Goal: Task Accomplishment & Management: Use online tool/utility

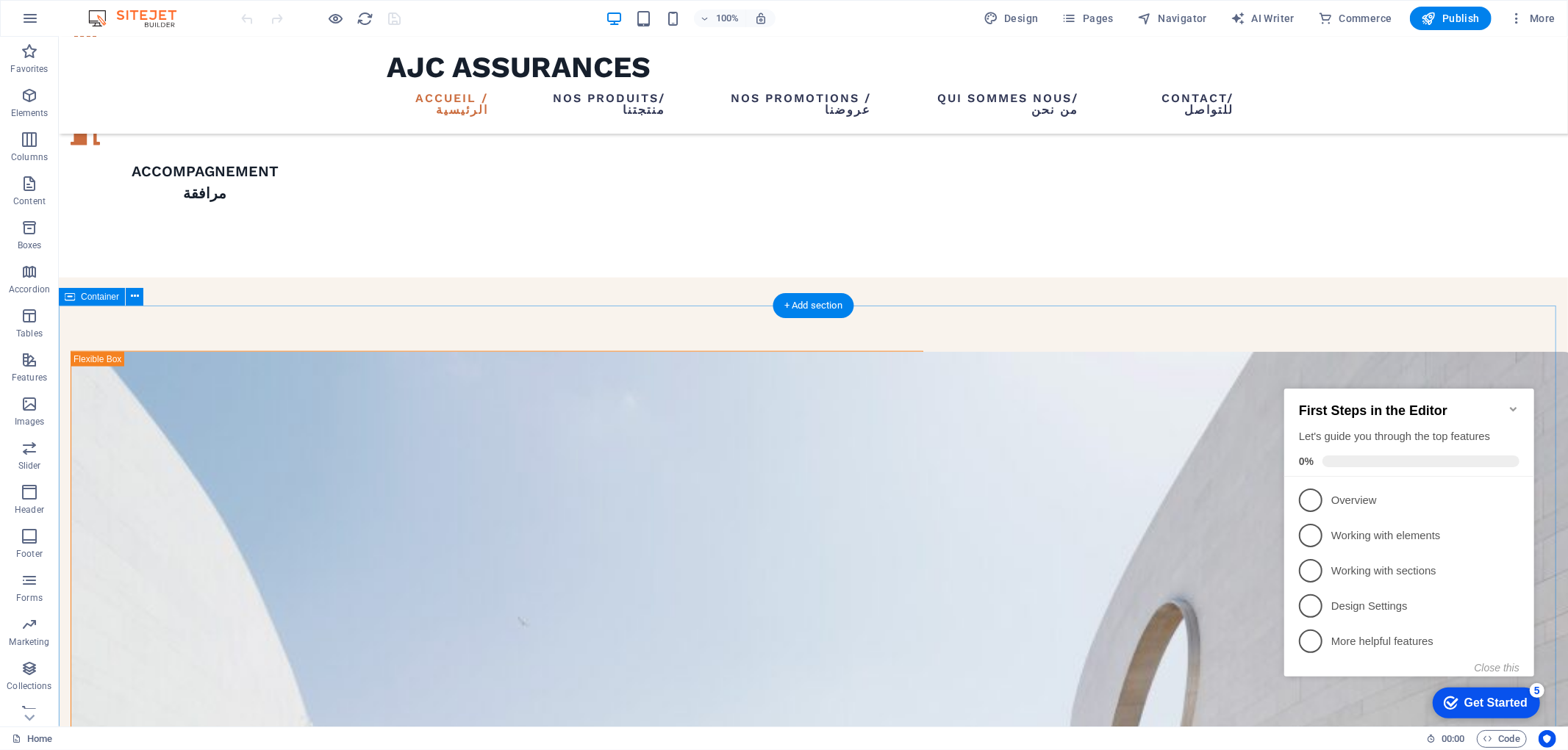
scroll to position [1399, 0]
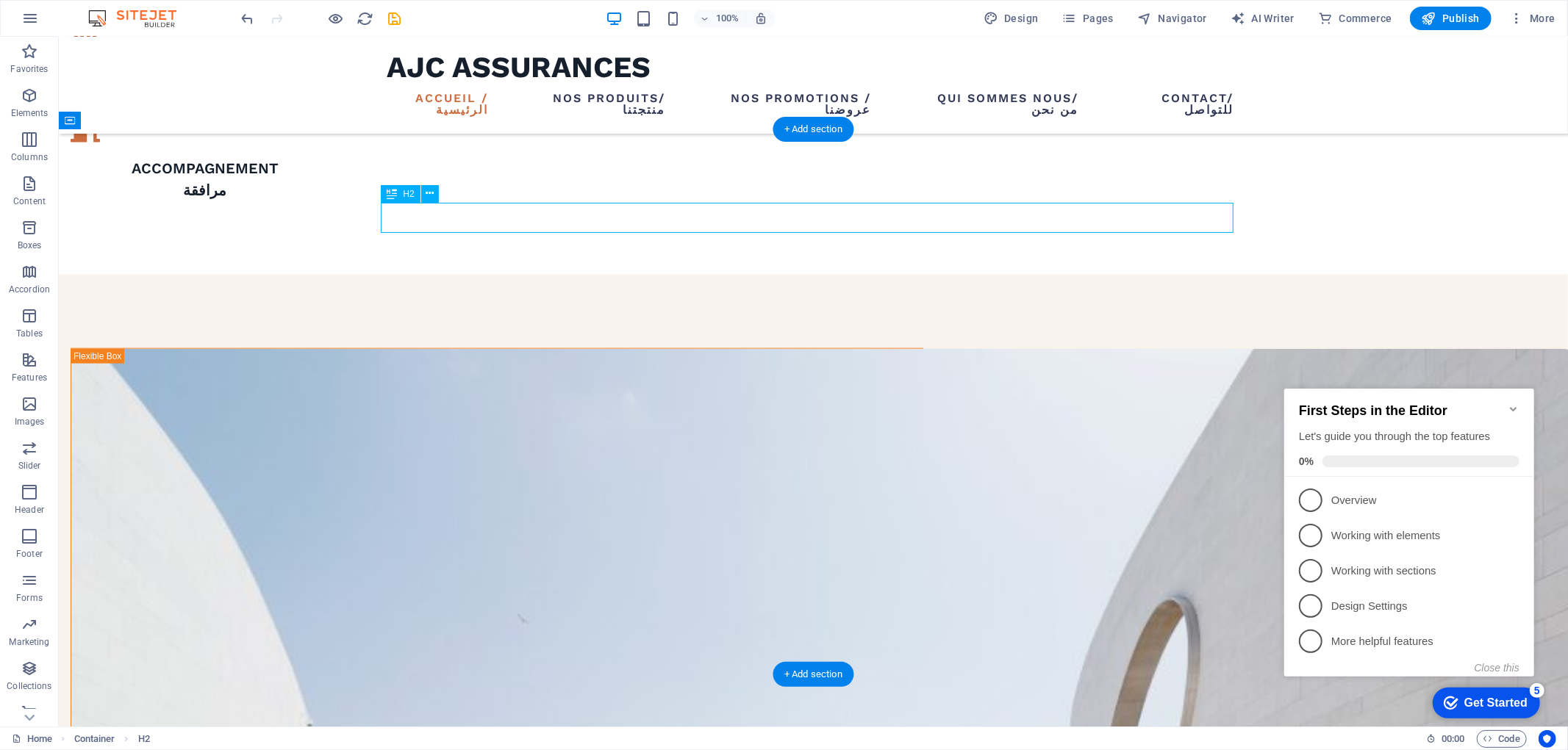
drag, startPoint x: 475, startPoint y: 217, endPoint x: 821, endPoint y: 231, distance: 346.3
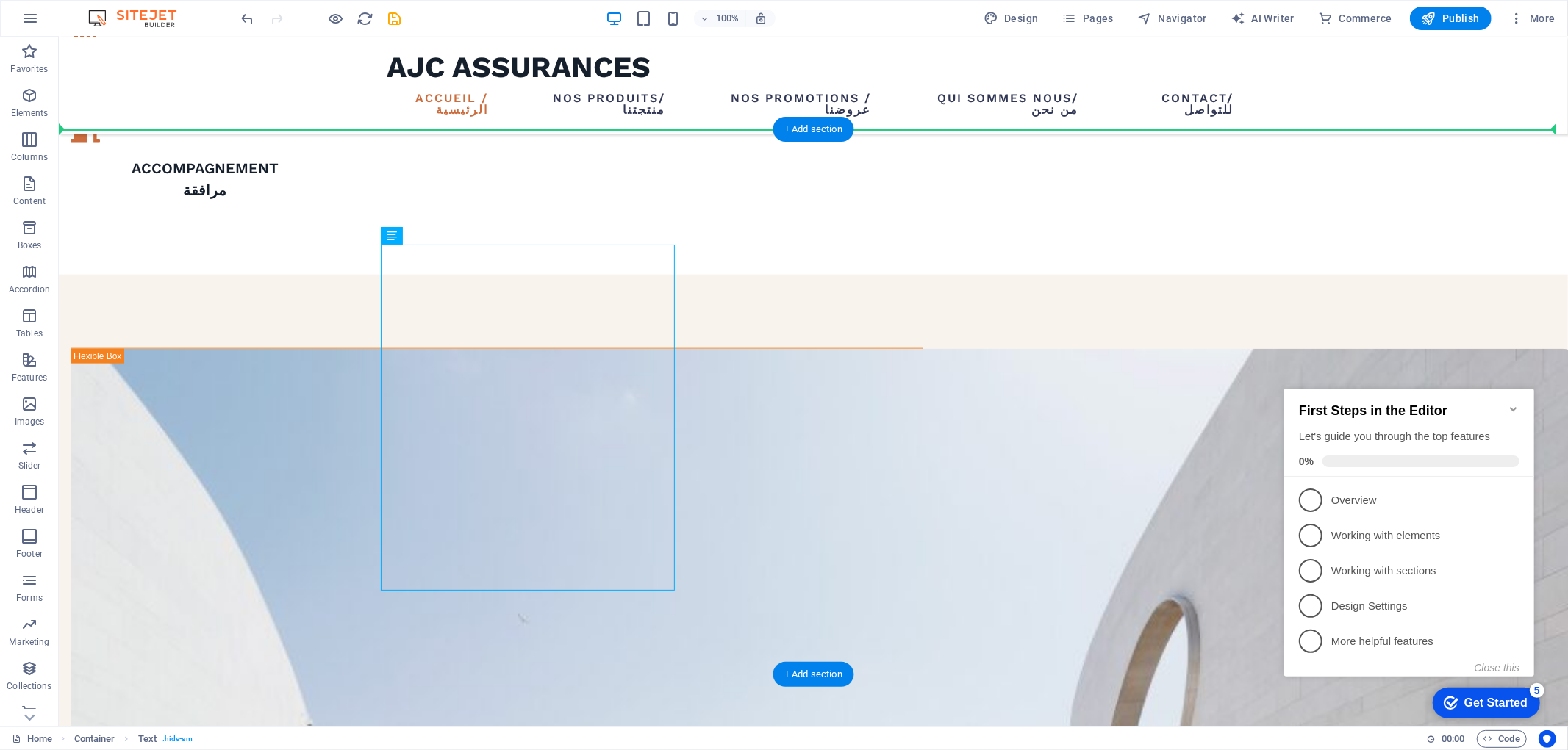
drag, startPoint x: 577, startPoint y: 294, endPoint x: 864, endPoint y: 297, distance: 287.0
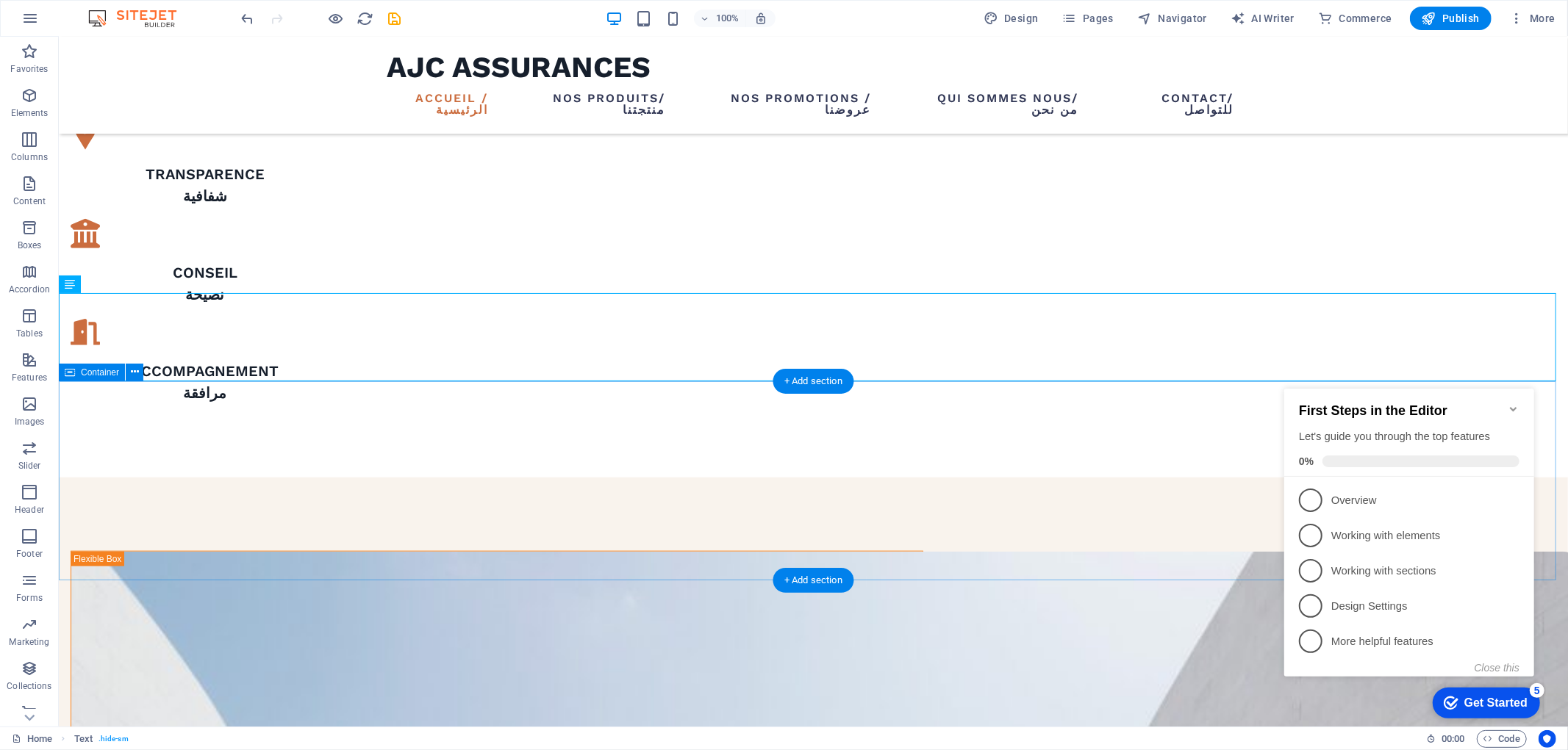
scroll to position [1154, 0]
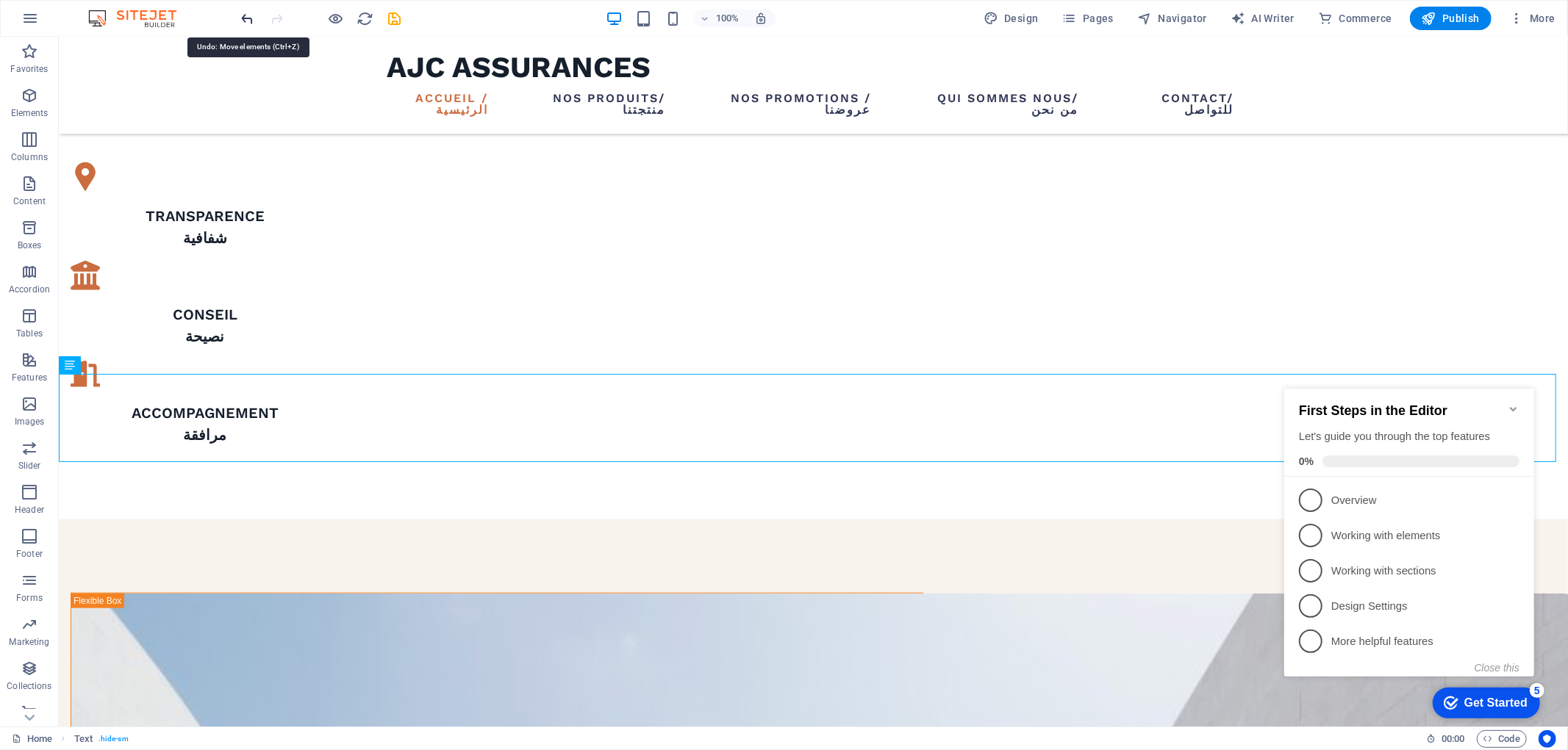
click at [243, 12] on icon "undo" at bounding box center [248, 19] width 17 height 17
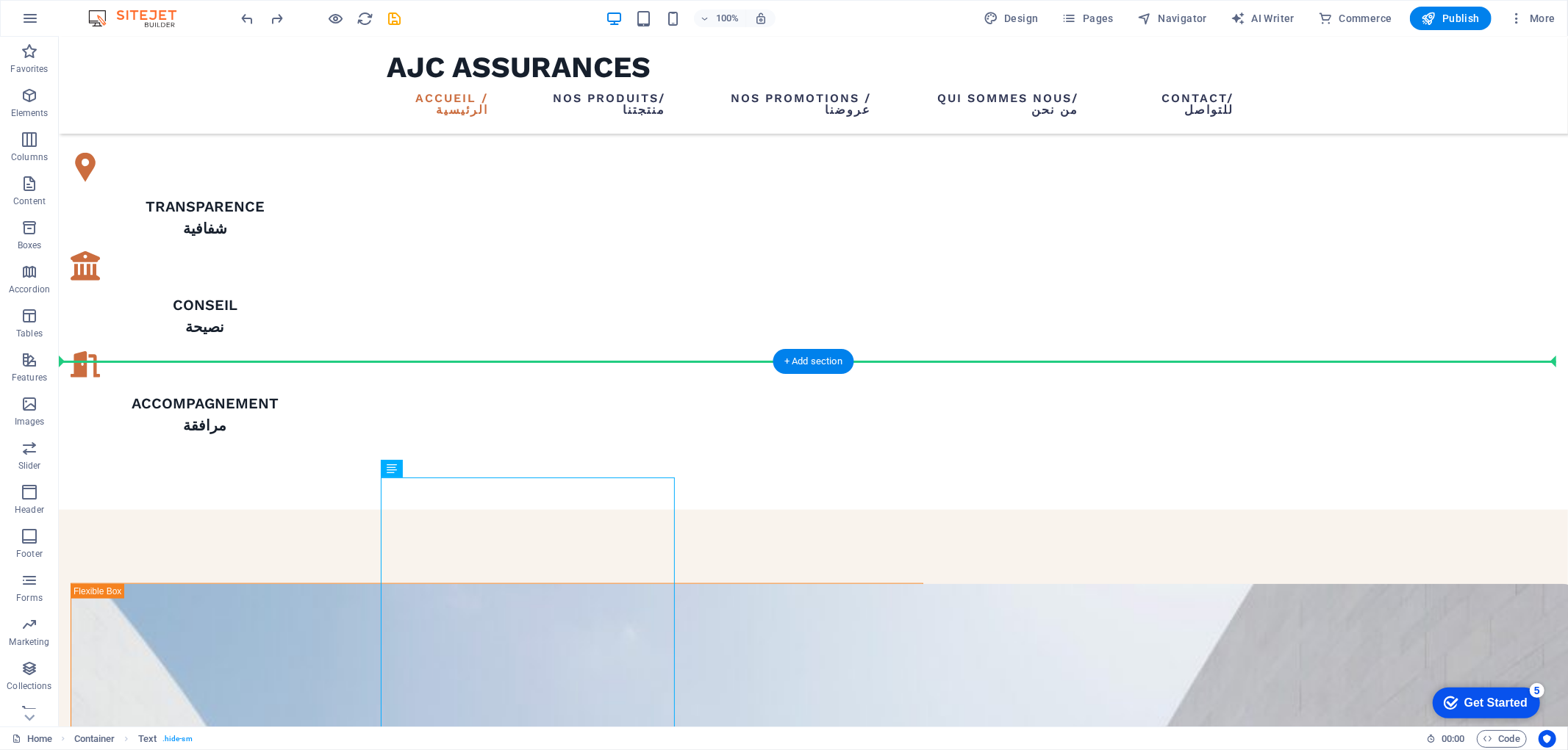
drag, startPoint x: 552, startPoint y: 603, endPoint x: 950, endPoint y: 630, distance: 398.9
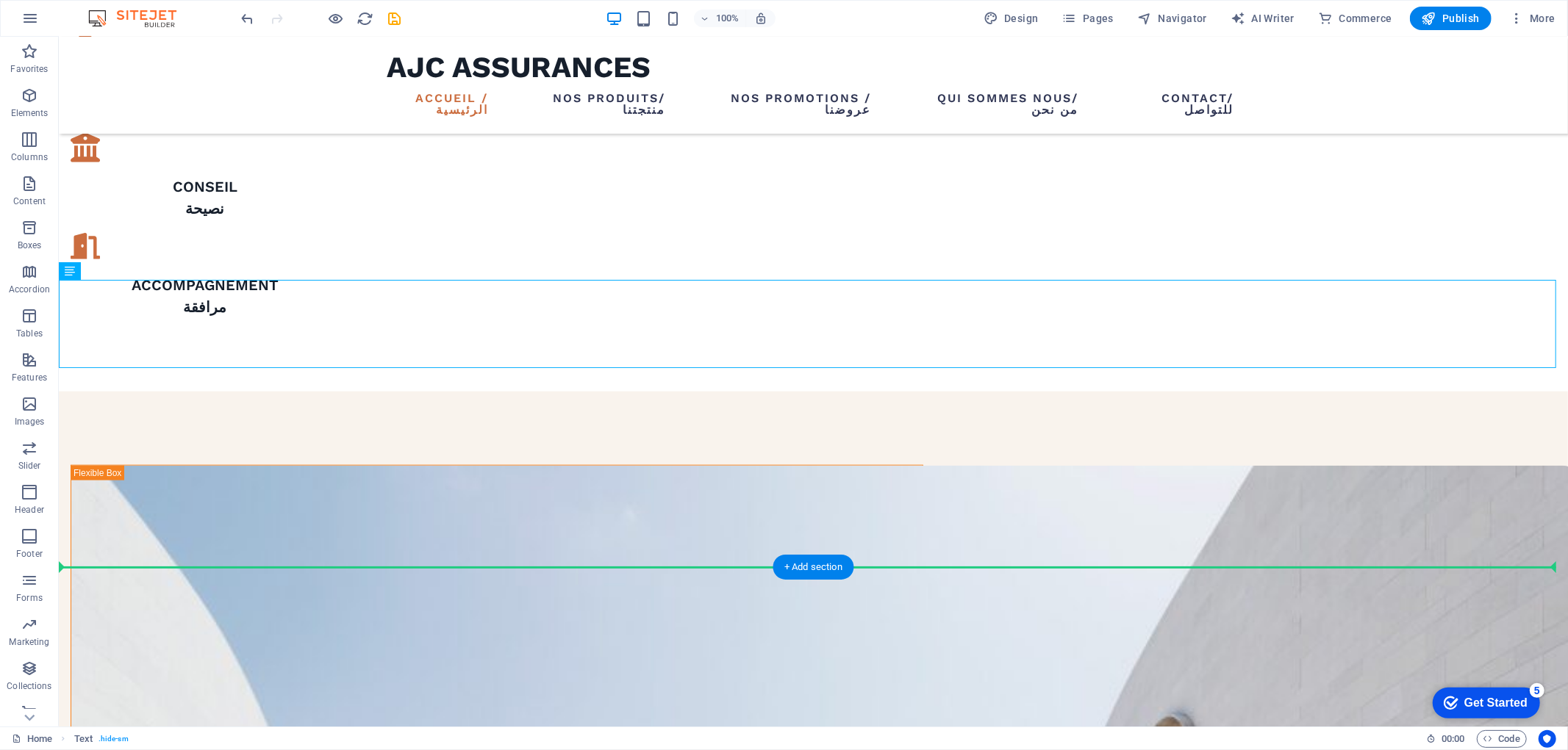
scroll to position [1291, 0]
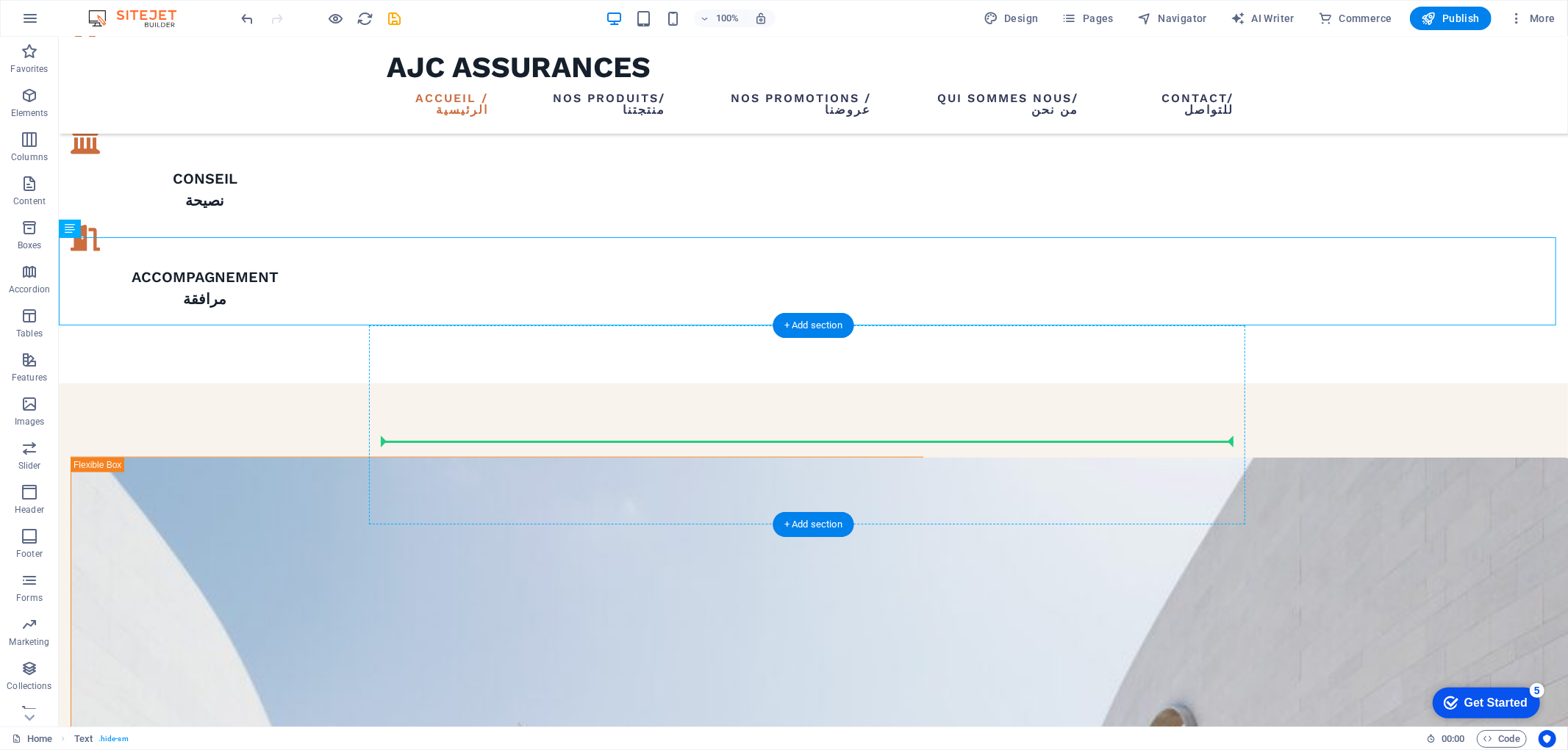
drag, startPoint x: 676, startPoint y: 497, endPoint x: 684, endPoint y: 440, distance: 57.6
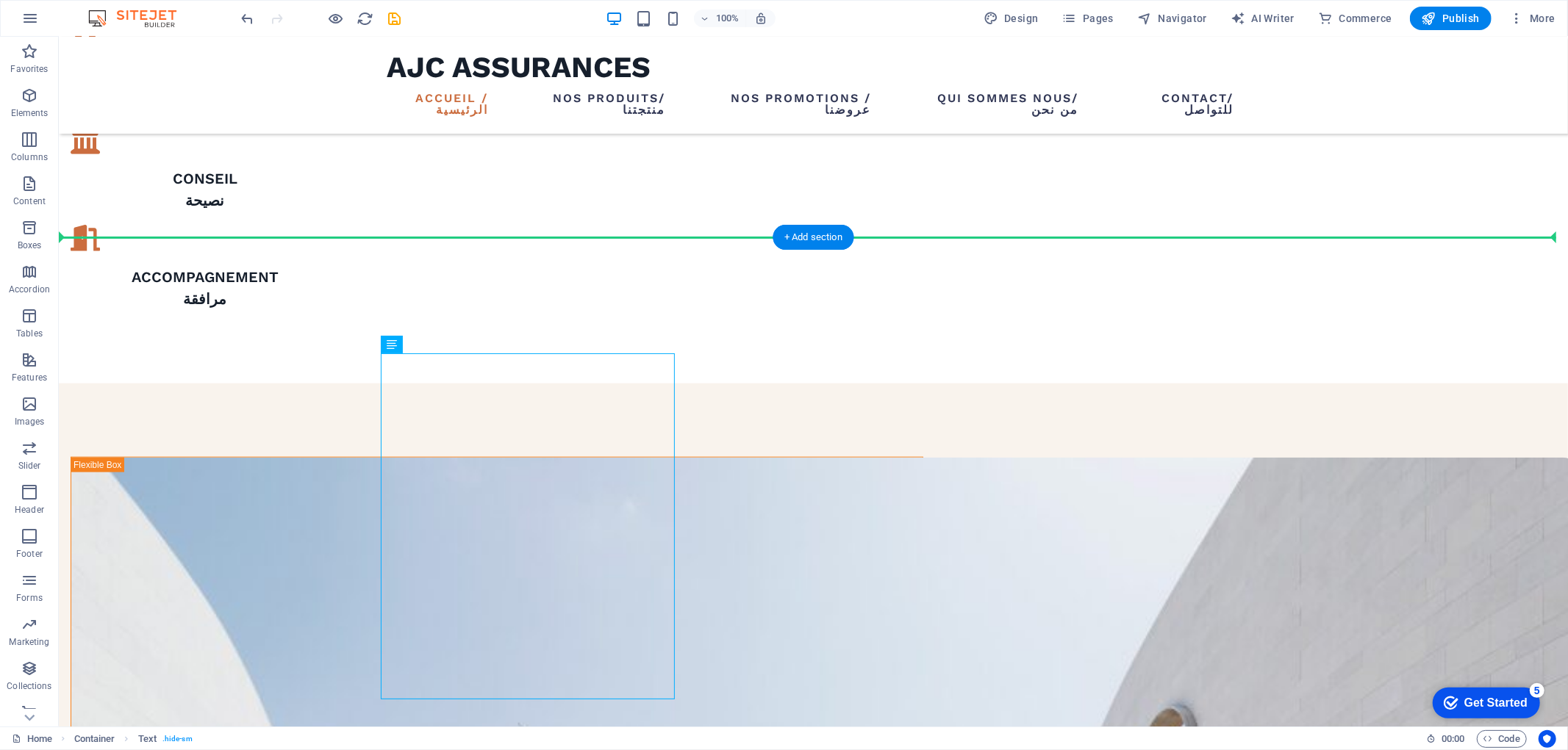
drag, startPoint x: 625, startPoint y: 491, endPoint x: 642, endPoint y: 302, distance: 189.8
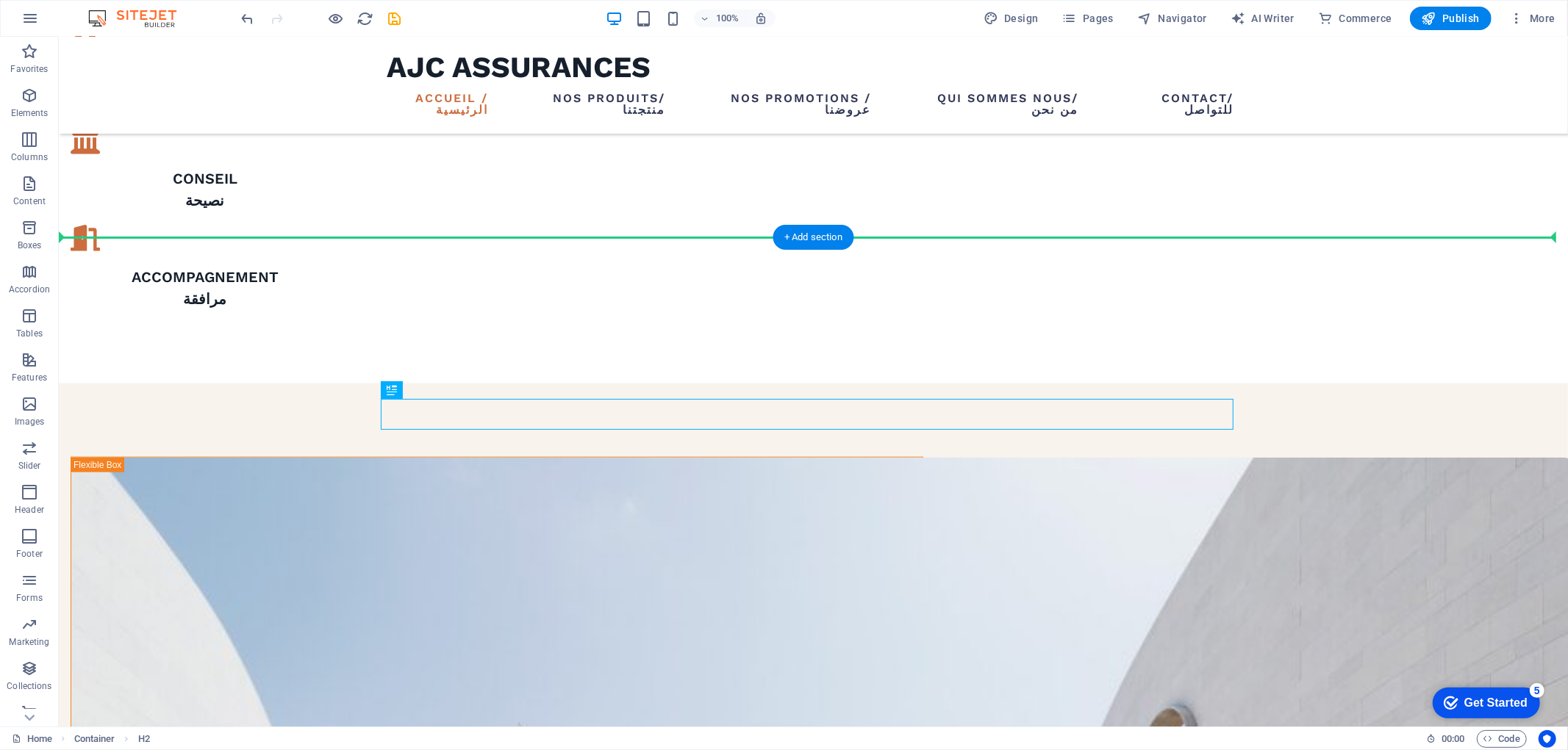
drag, startPoint x: 571, startPoint y: 420, endPoint x: 653, endPoint y: 223, distance: 213.4
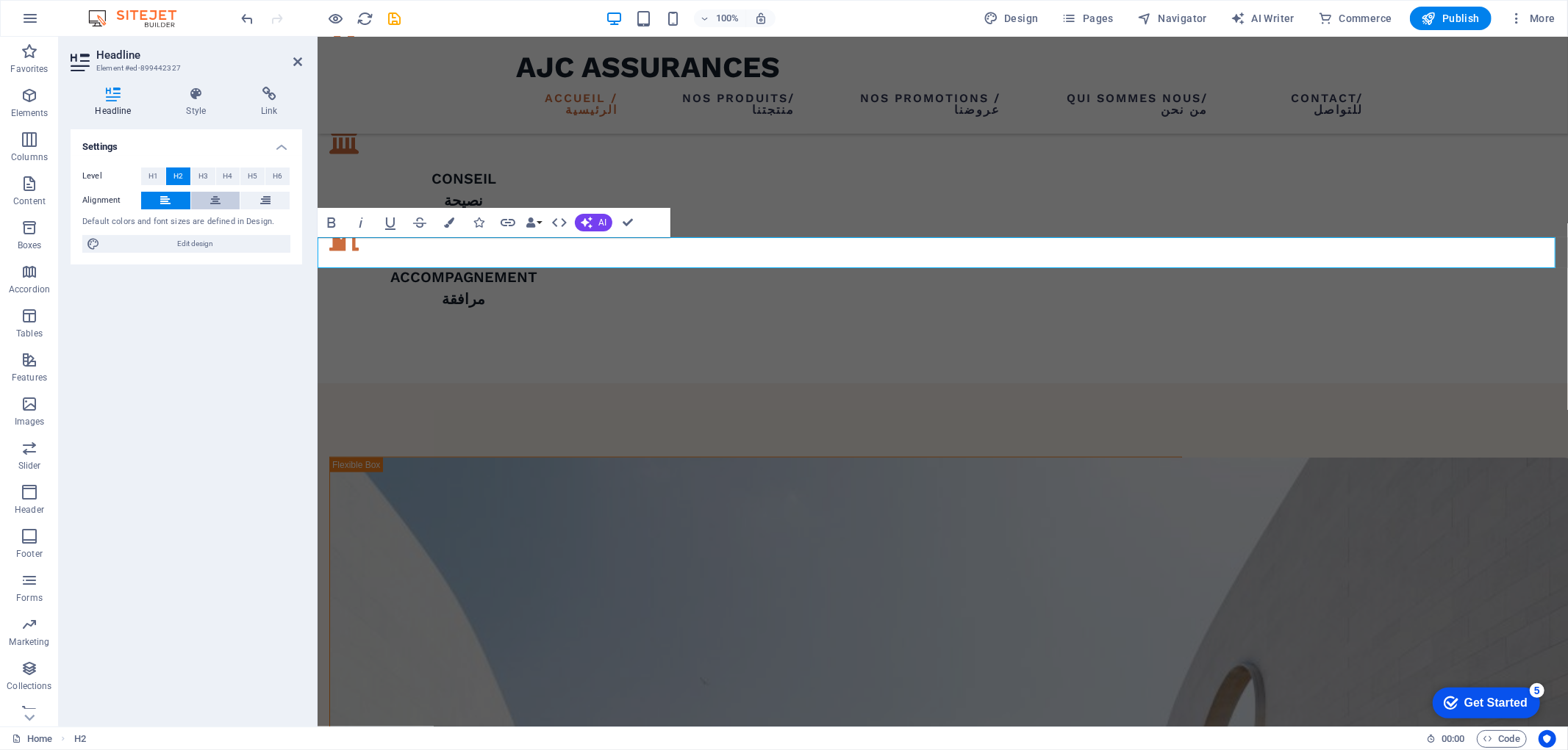
click at [219, 196] on icon at bounding box center [215, 201] width 10 height 17
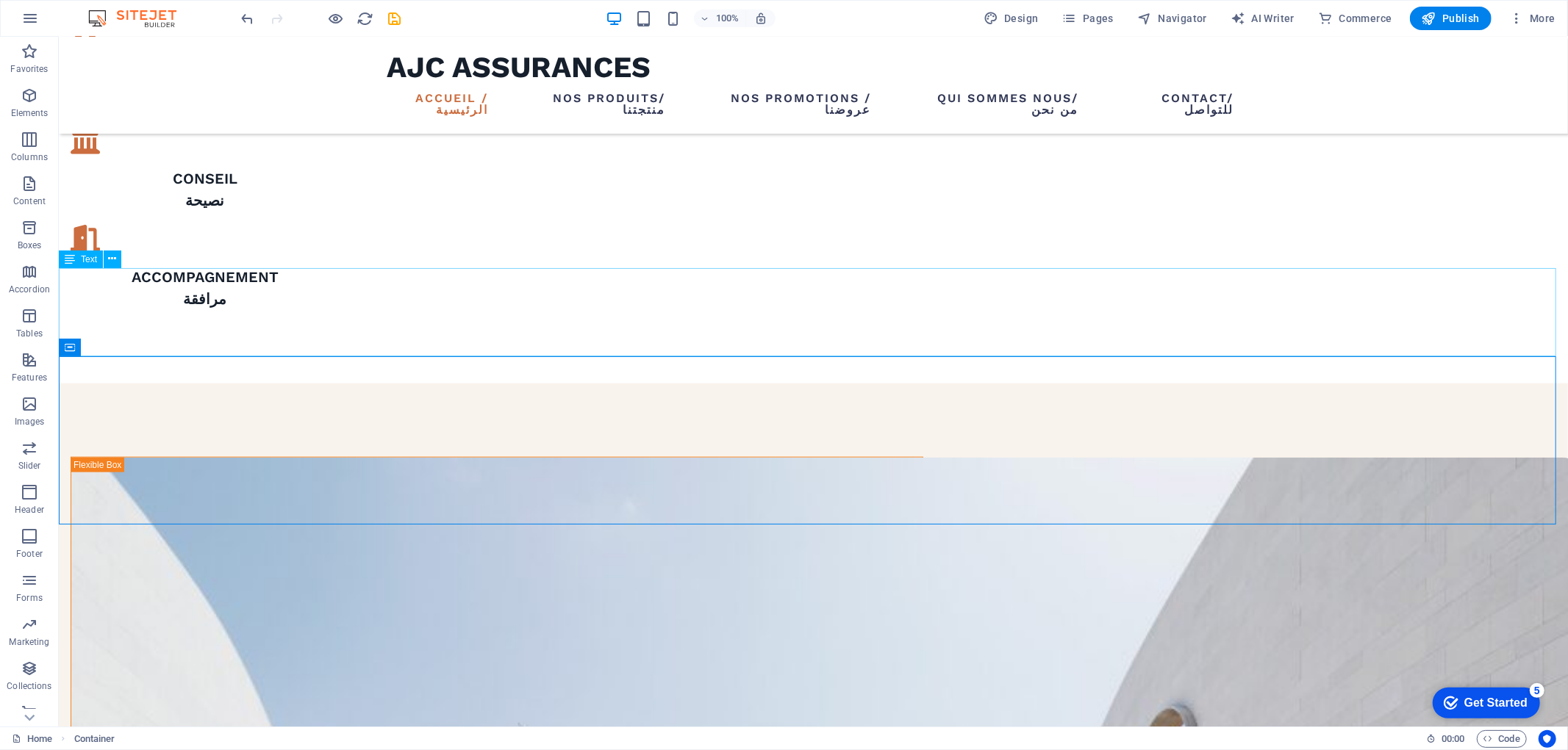
drag, startPoint x: 929, startPoint y: 311, endPoint x: 937, endPoint y: 391, distance: 80.4
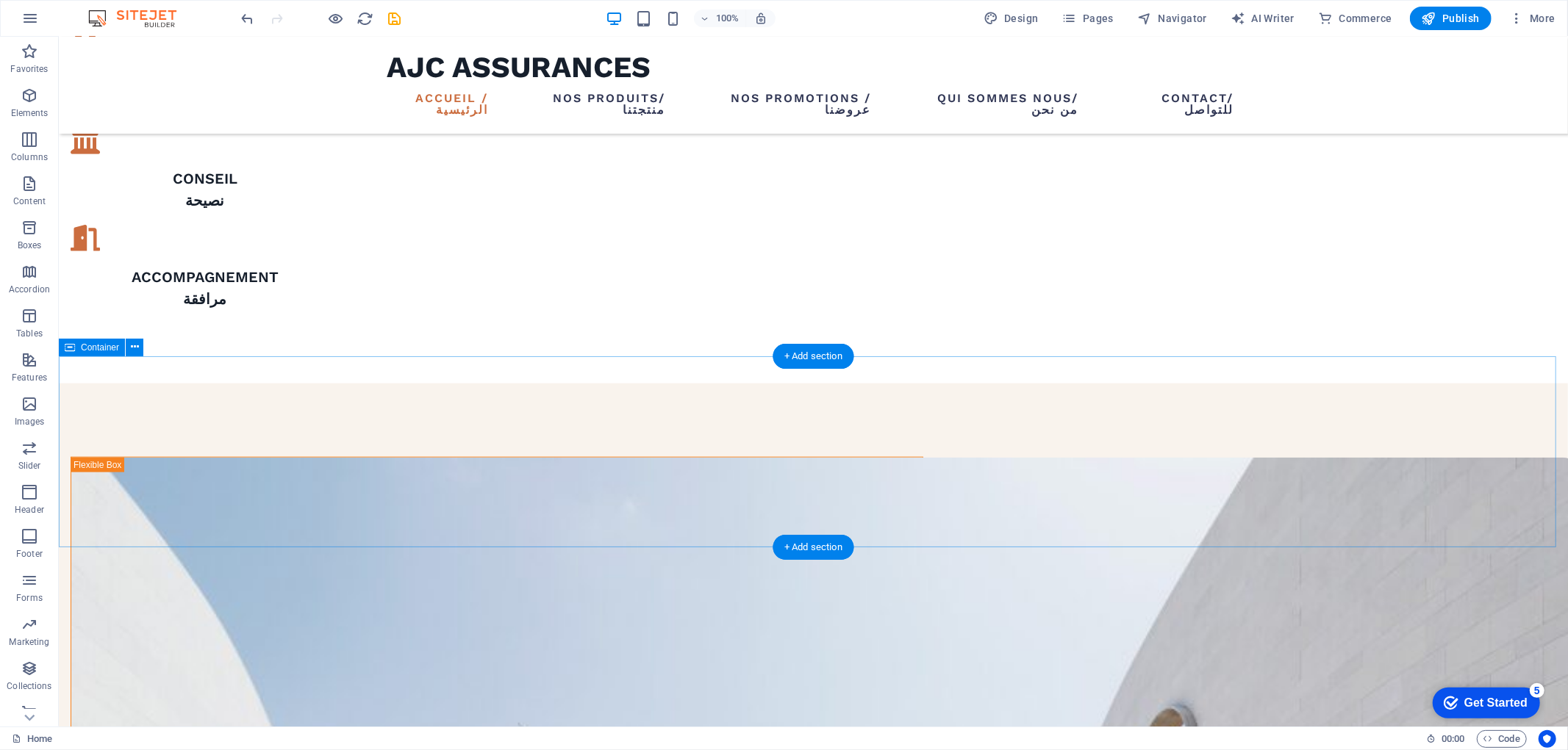
click at [243, 4] on div "100% Design Pages Navigator AI Writer Commerce Publish More" at bounding box center [784, 18] width 1566 height 35
click at [246, 17] on icon "undo" at bounding box center [248, 19] width 17 height 17
drag, startPoint x: 305, startPoint y: 295, endPoint x: 237, endPoint y: 304, distance: 68.6
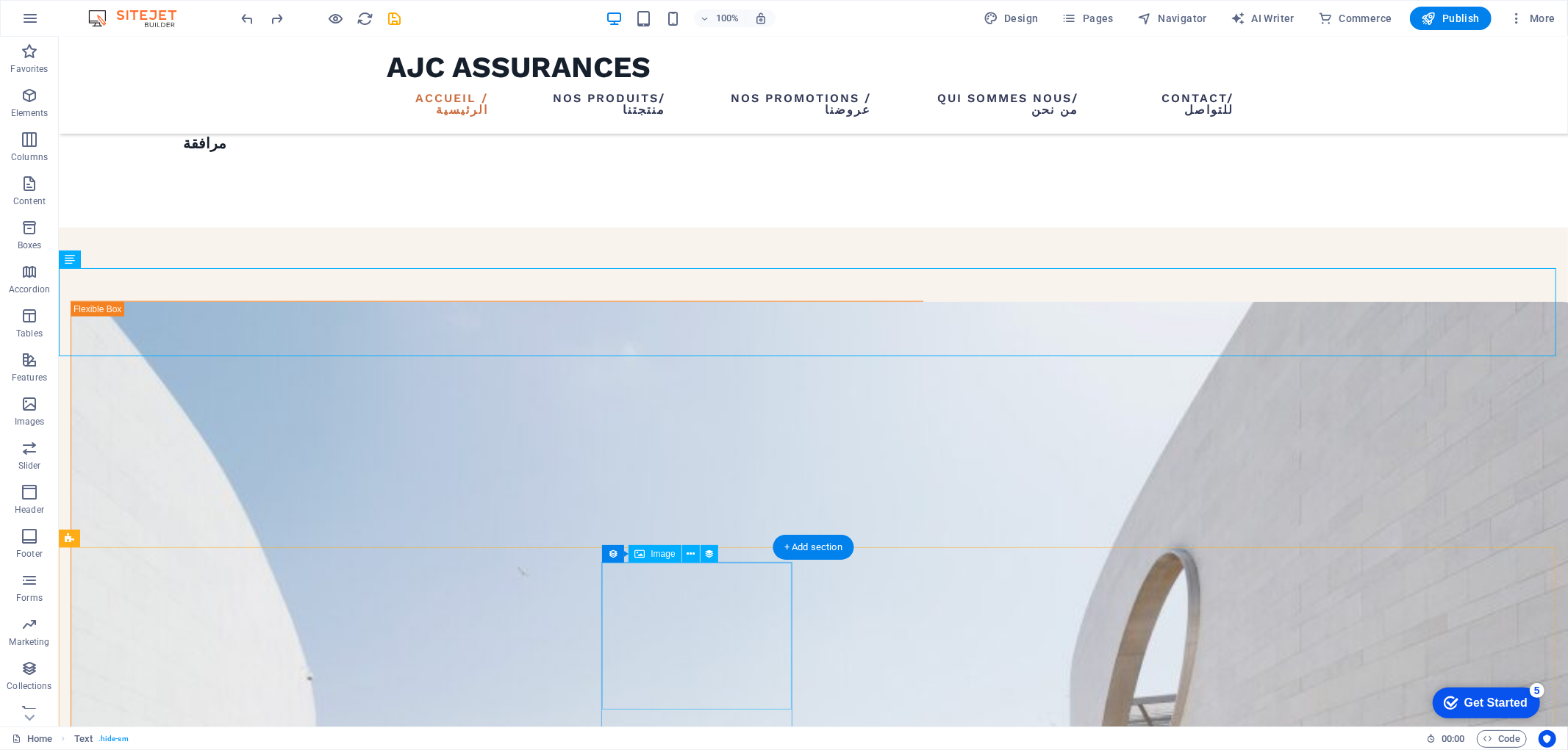
scroll to position [1453, 0]
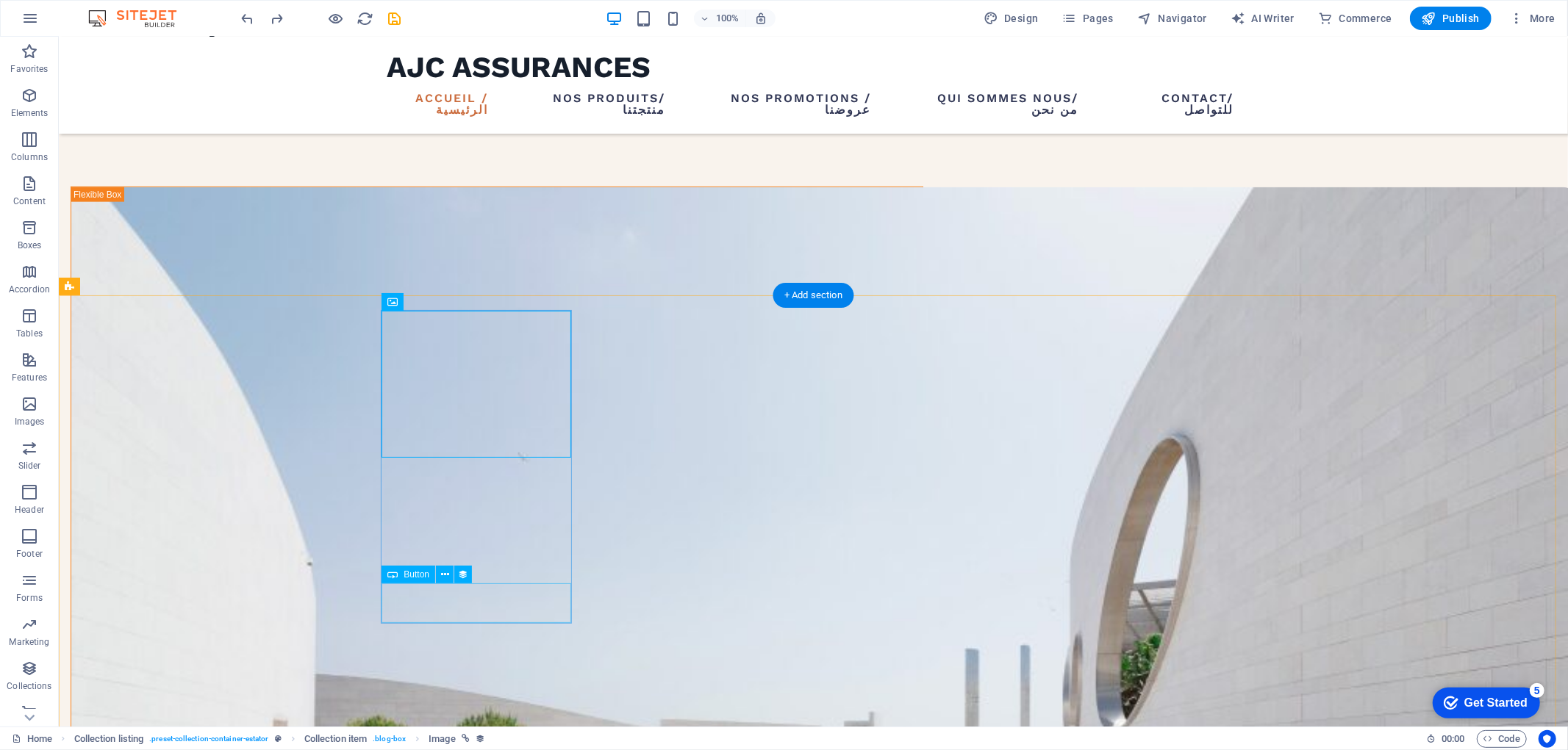
scroll to position [1535, 0]
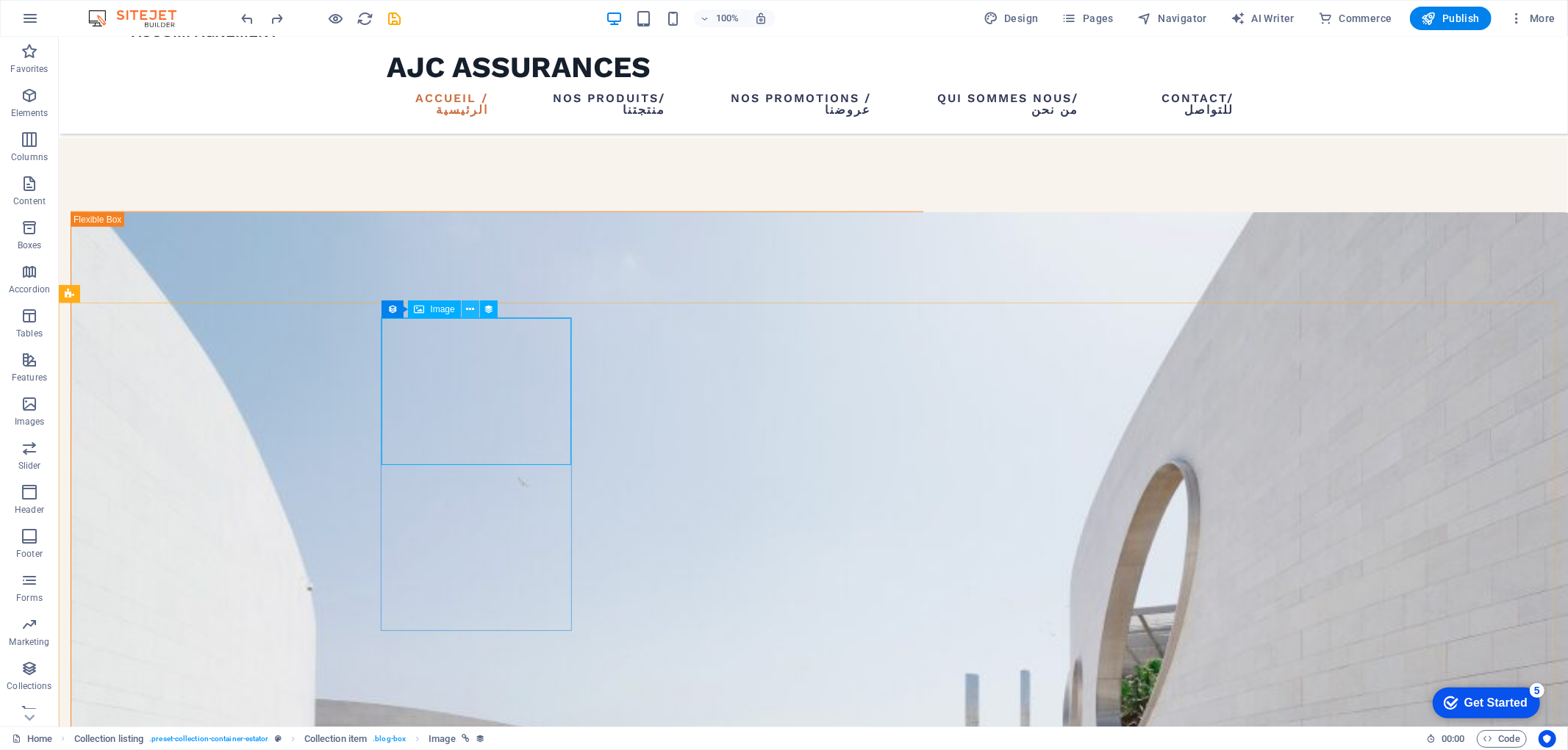
click at [471, 310] on icon at bounding box center [470, 310] width 8 height 16
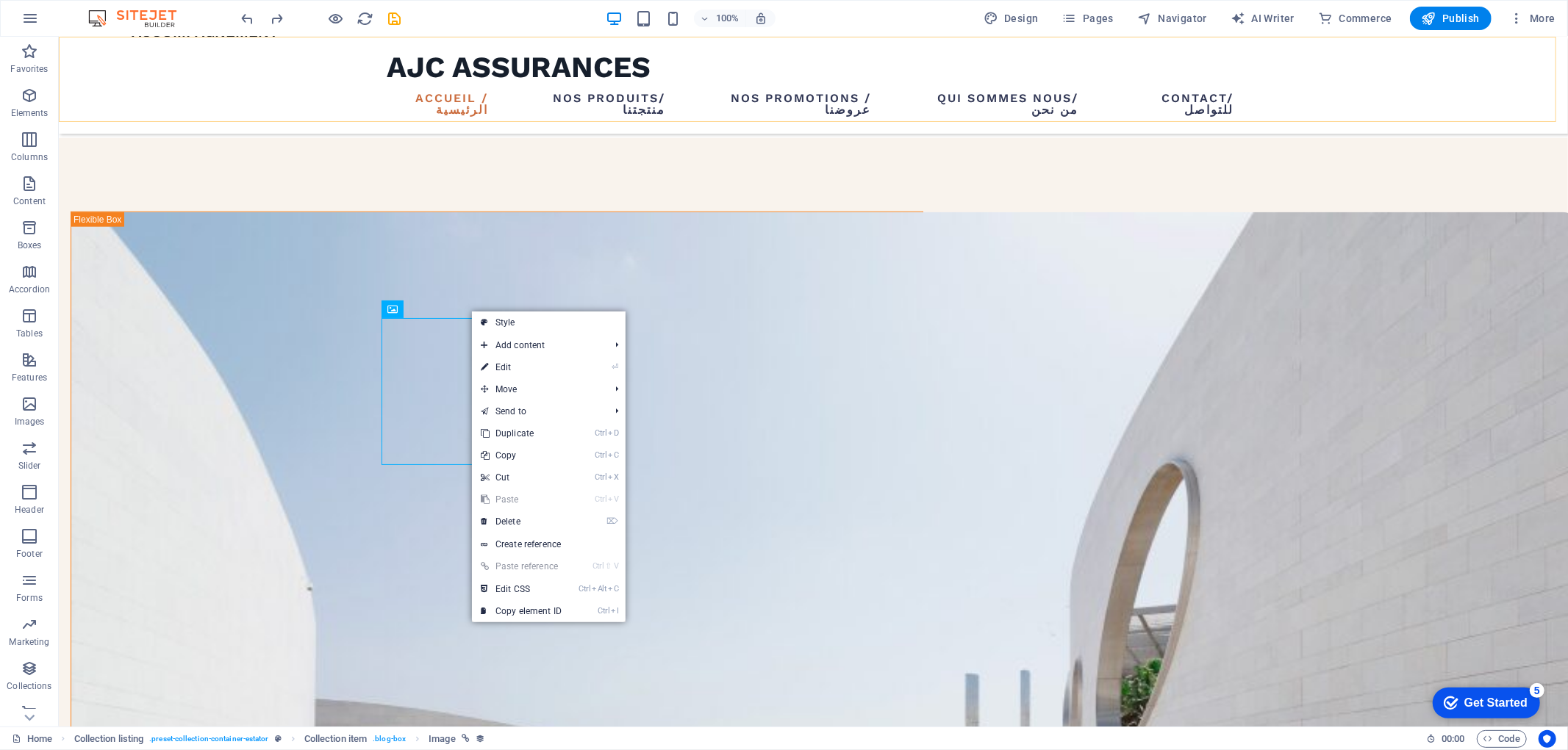
click at [1411, 80] on div "ajc assurances Accueil /الرئيسية Nos produits/منتجتنا Nos promotions / عروضنا Q…" at bounding box center [813, 85] width 1509 height 97
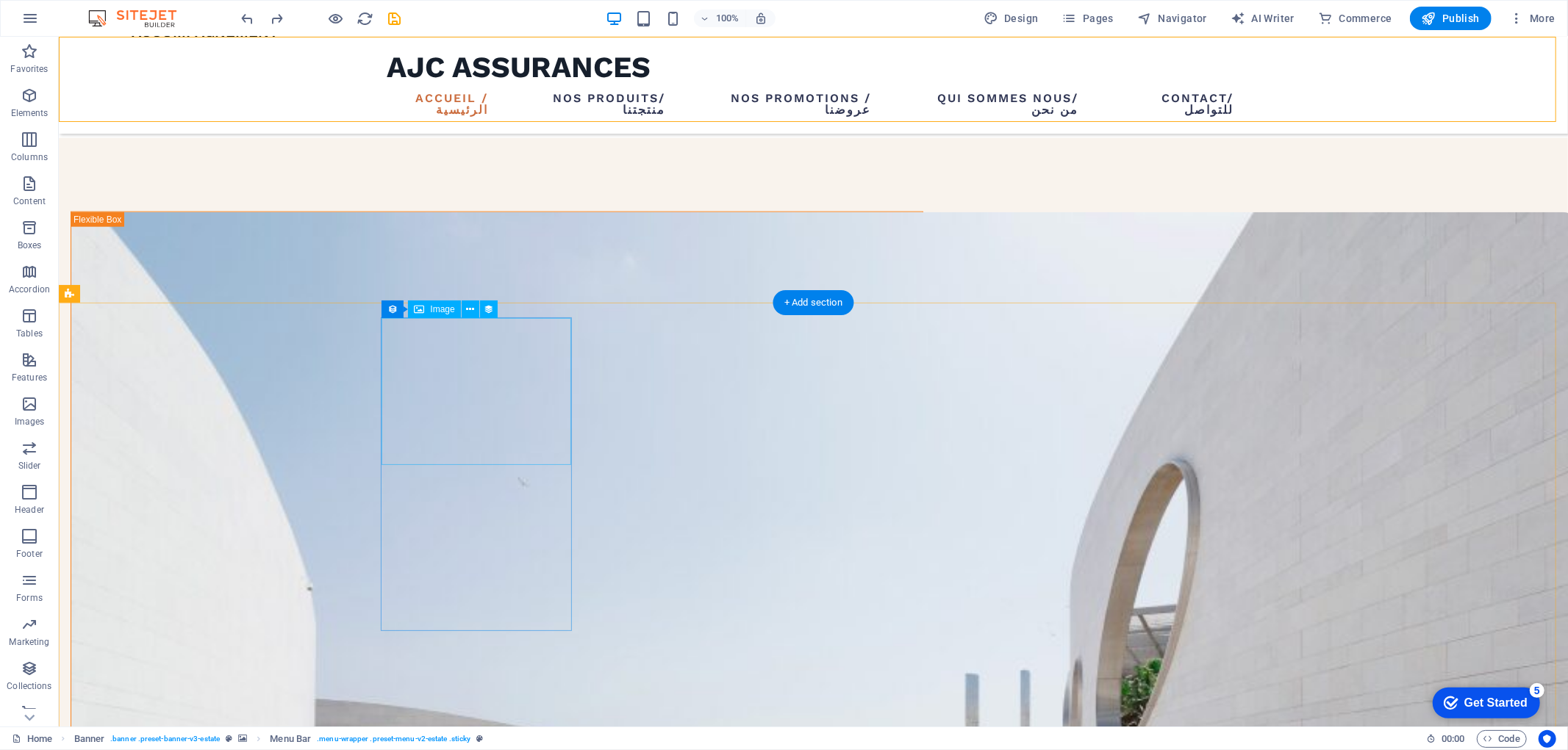
select select "%"
select select "px"
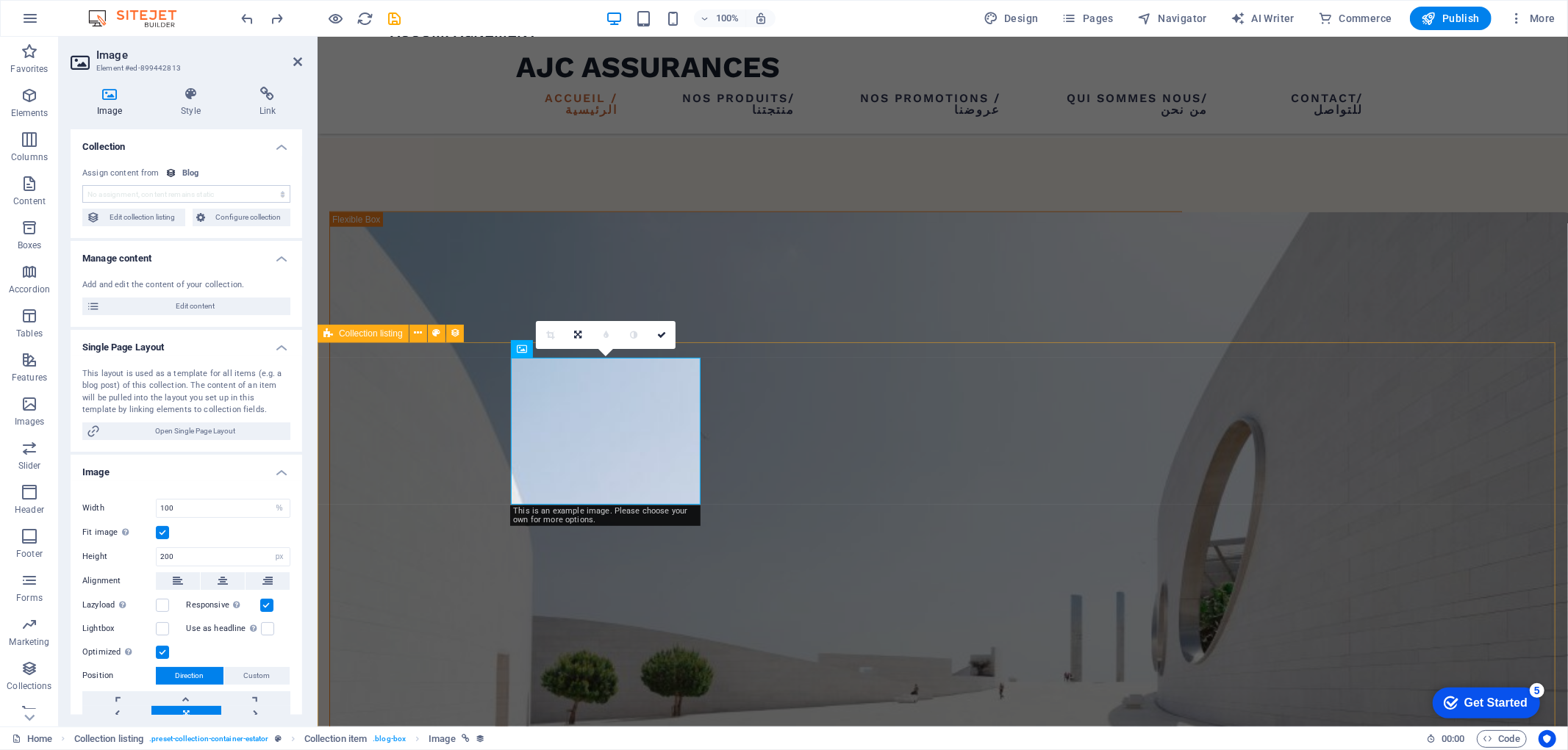
select select "image"
